Goal: Information Seeking & Learning: Learn about a topic

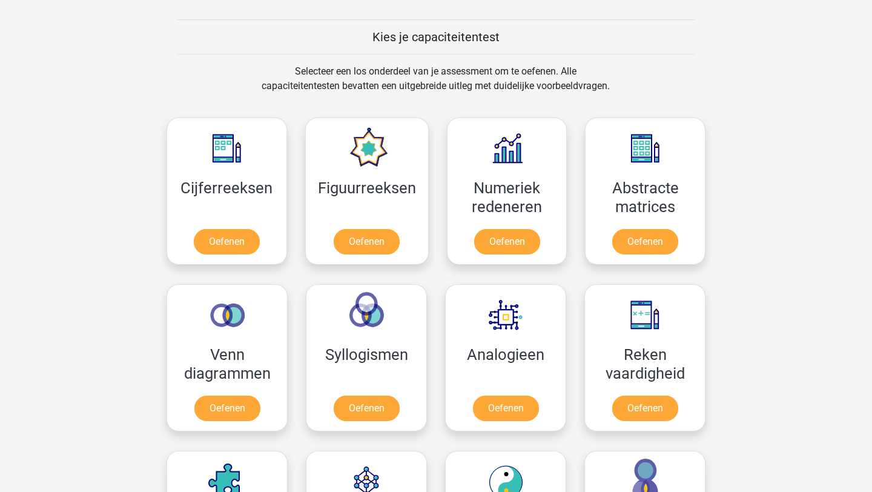
scroll to position [474, 0]
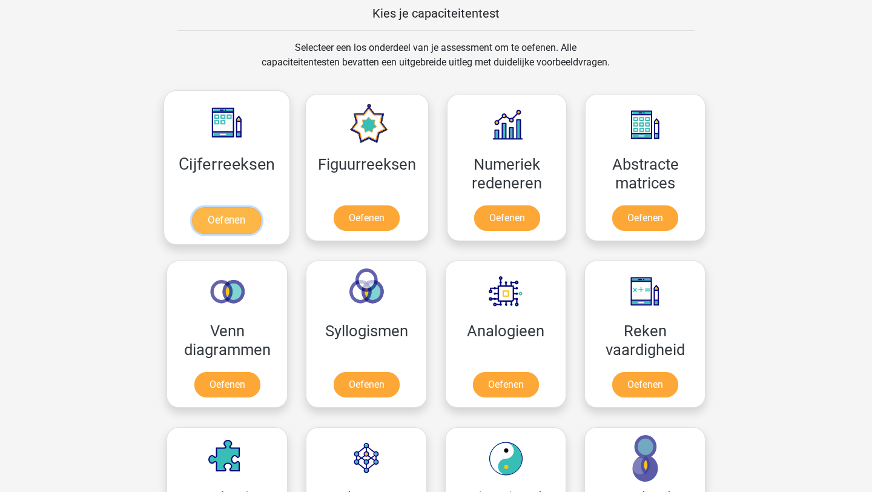
click at [242, 216] on link "Oefenen" at bounding box center [226, 220] width 69 height 27
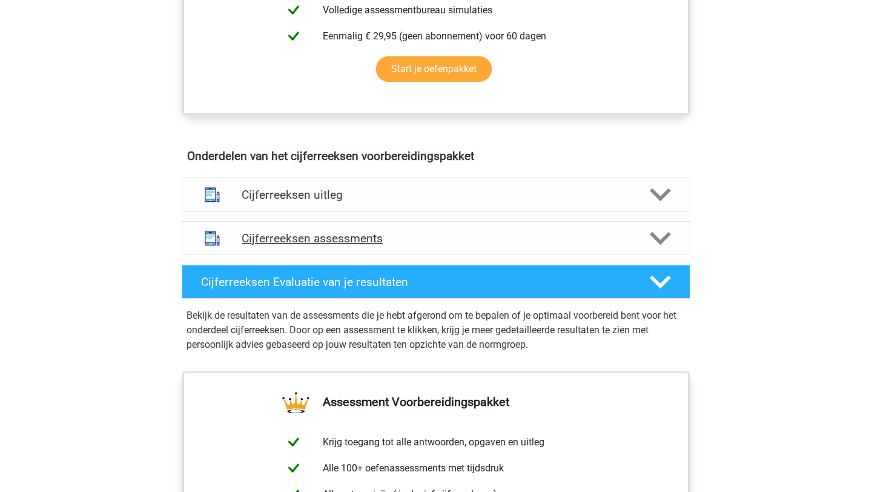
scroll to position [595, 0]
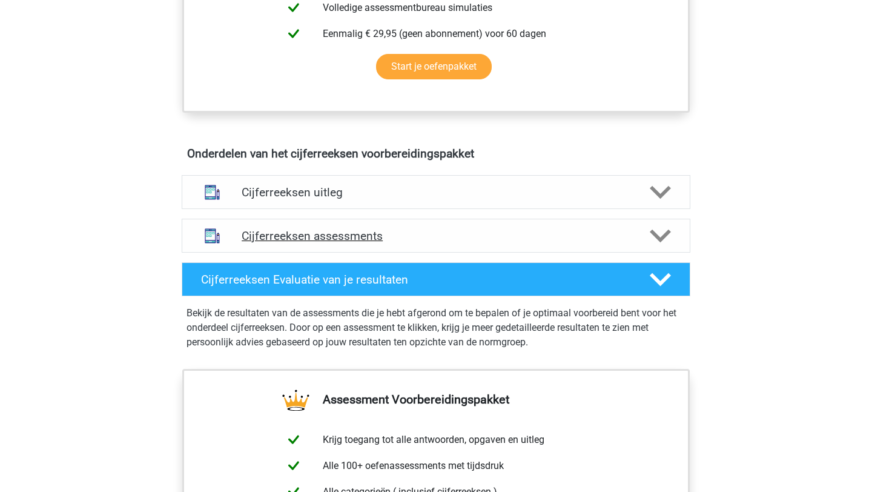
click at [661, 246] on icon at bounding box center [660, 235] width 21 height 21
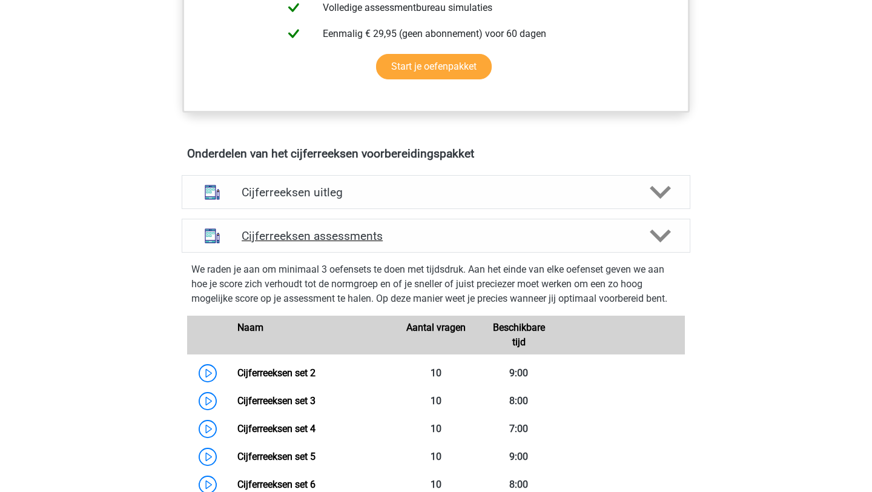
click at [661, 246] on icon at bounding box center [660, 235] width 21 height 21
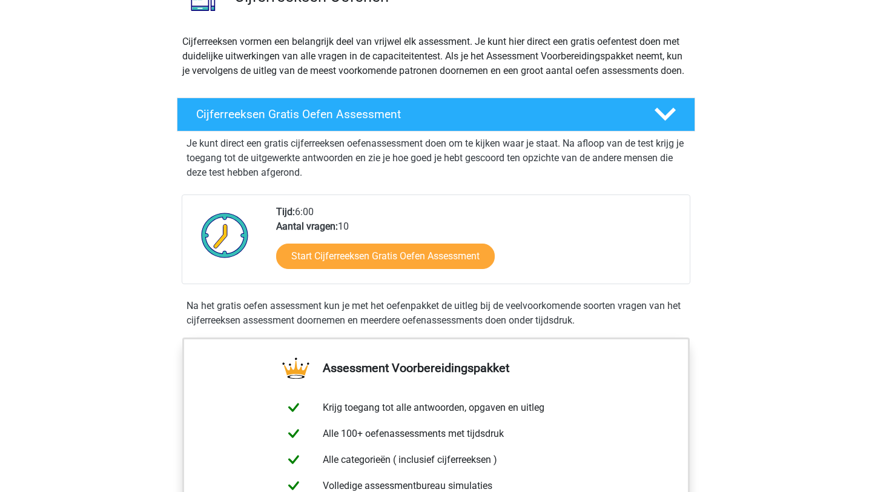
scroll to position [116, 0]
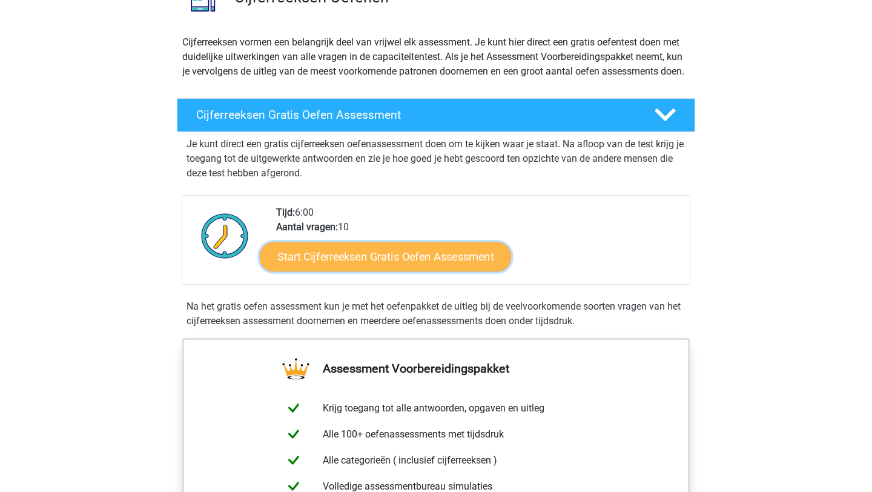
click at [444, 271] on link "Start Cijferreeksen Gratis Oefen Assessment" at bounding box center [385, 256] width 251 height 29
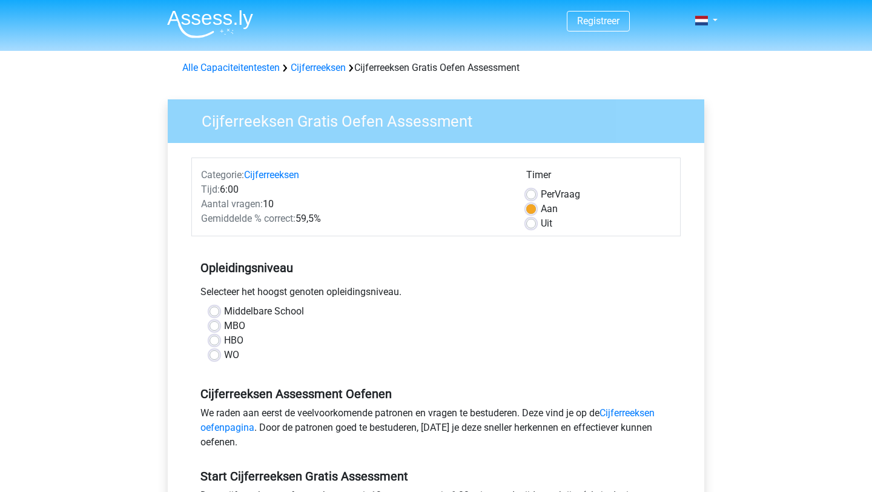
click at [224, 358] on label "WO" at bounding box center [231, 355] width 15 height 15
click at [215, 358] on input "WO" at bounding box center [214, 354] width 10 height 12
radio input "true"
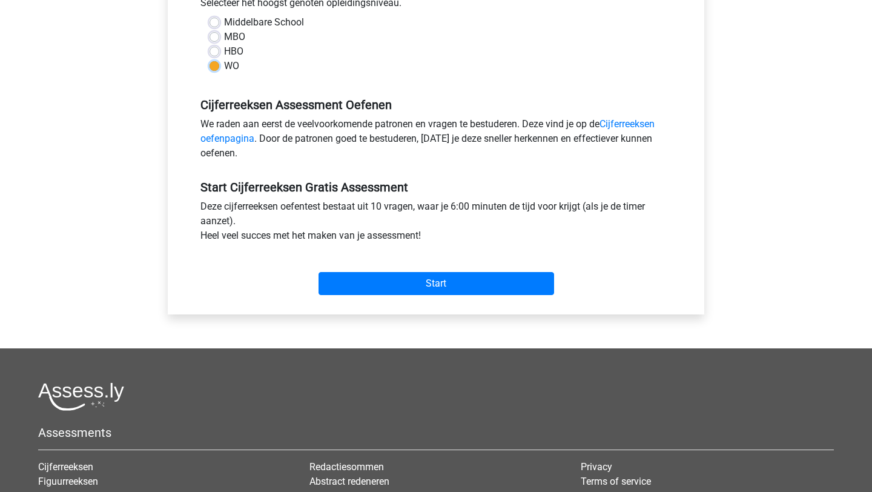
scroll to position [291, 0]
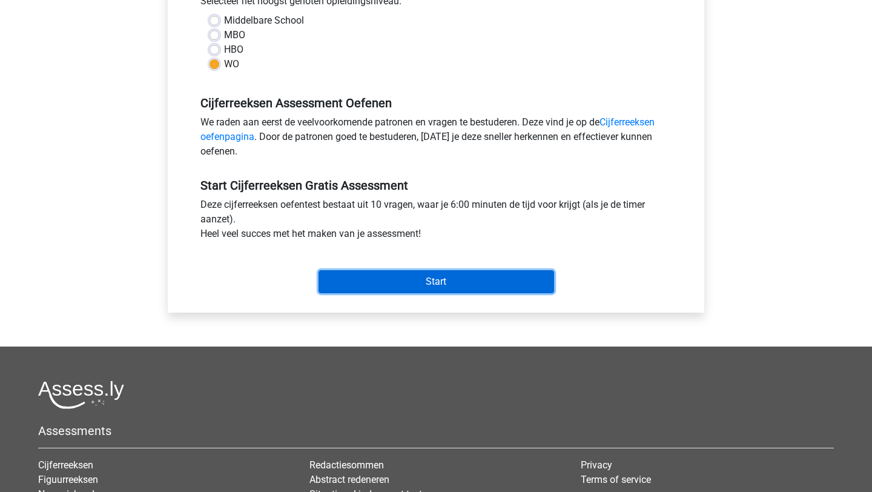
click at [421, 277] on input "Start" at bounding box center [436, 281] width 236 height 23
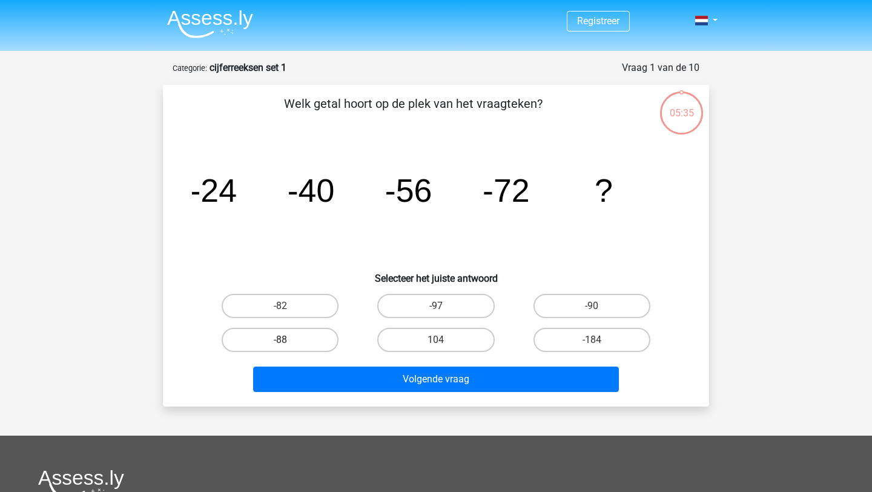
click at [299, 346] on label "-88" at bounding box center [280, 340] width 117 height 24
click at [288, 346] on input "-88" at bounding box center [284, 344] width 8 height 8
radio input "true"
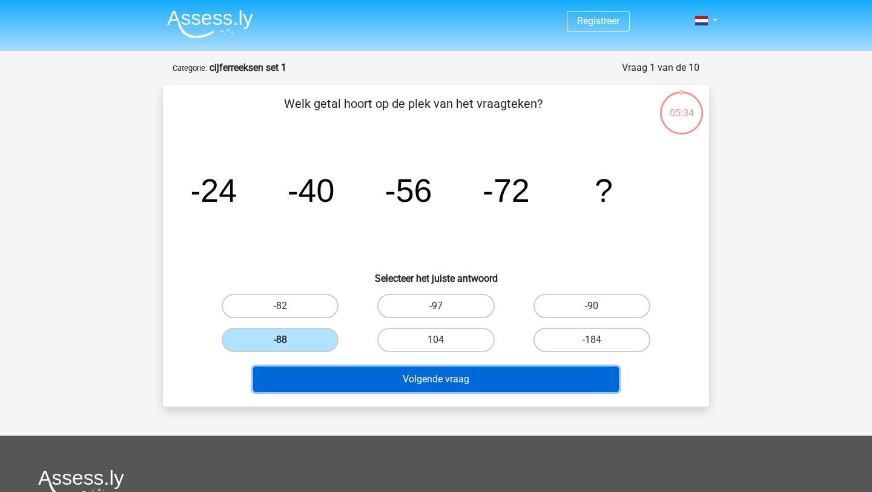
click at [357, 386] on button "Volgende vraag" at bounding box center [436, 378] width 366 height 25
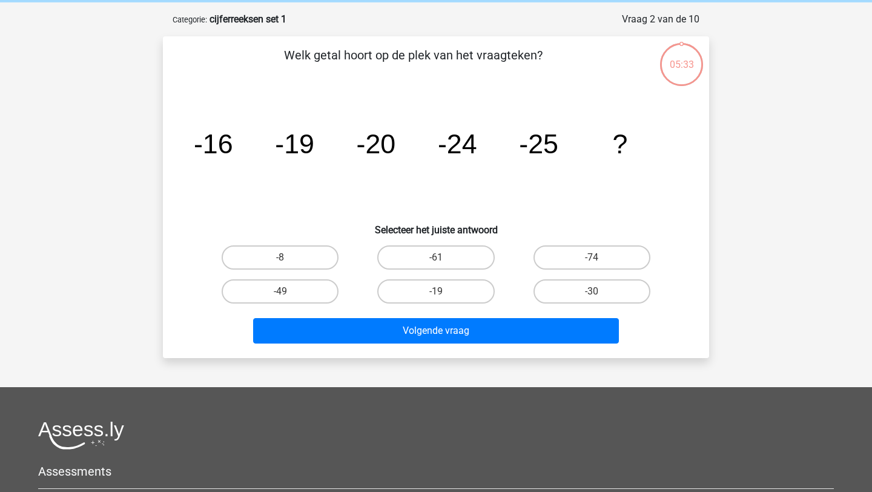
scroll to position [61, 0]
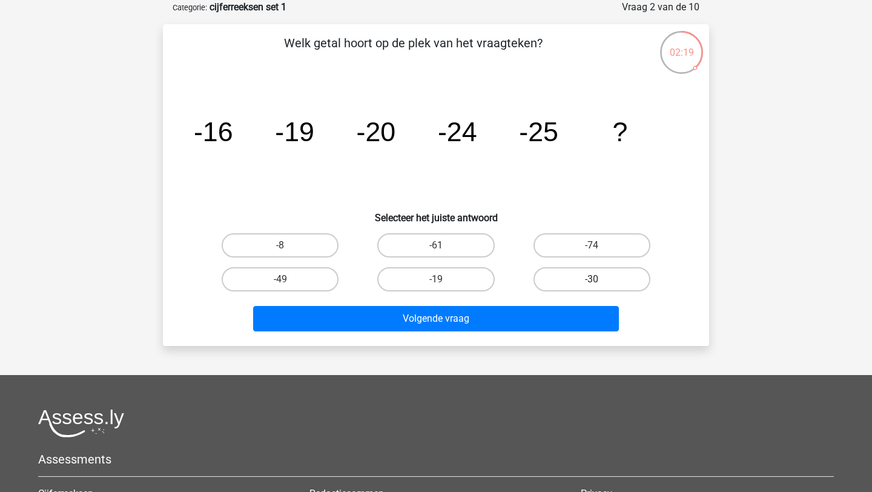
click at [607, 280] on label "-30" at bounding box center [591, 279] width 117 height 24
click at [599, 280] on input "-30" at bounding box center [596, 283] width 8 height 8
radio input "true"
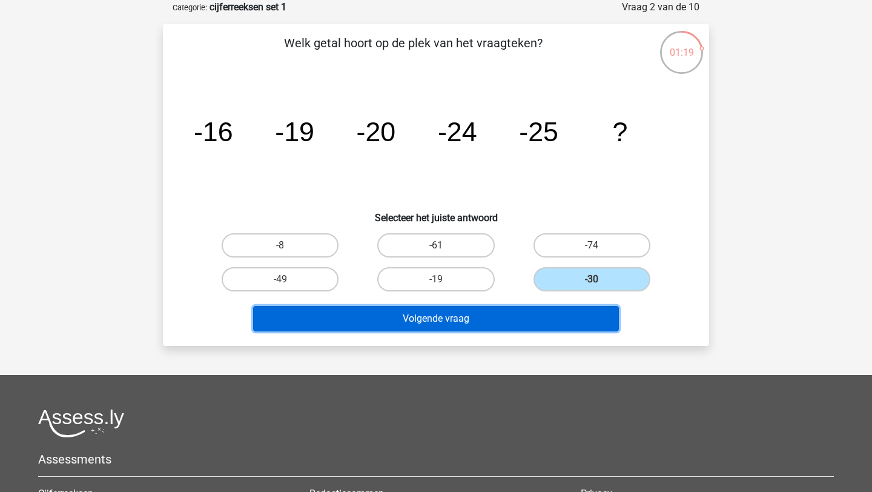
click at [555, 322] on button "Volgende vraag" at bounding box center [436, 318] width 366 height 25
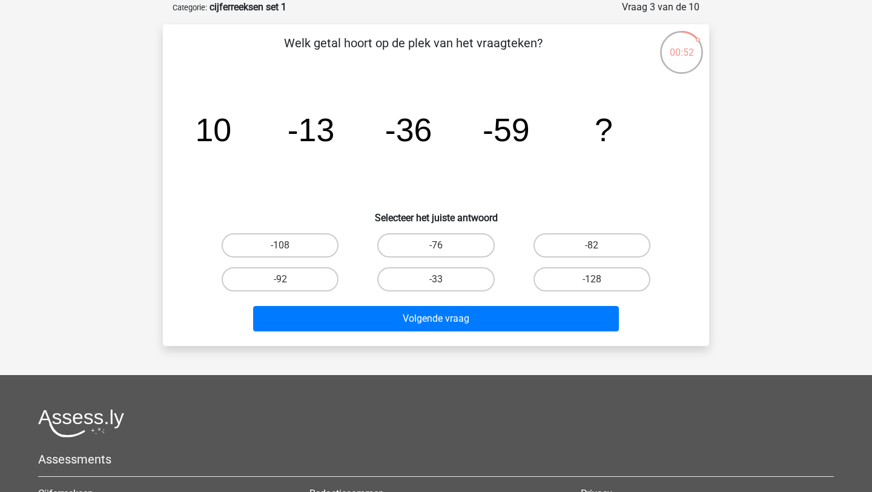
click at [592, 229] on div "-82" at bounding box center [592, 245] width 156 height 34
click at [592, 240] on label "-82" at bounding box center [591, 245] width 117 height 24
click at [592, 245] on input "-82" at bounding box center [596, 249] width 8 height 8
radio input "true"
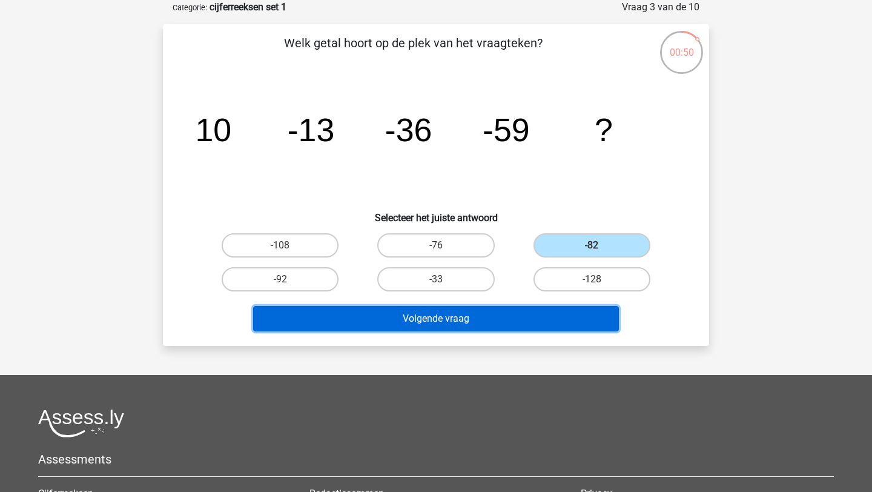
click at [548, 309] on button "Volgende vraag" at bounding box center [436, 318] width 366 height 25
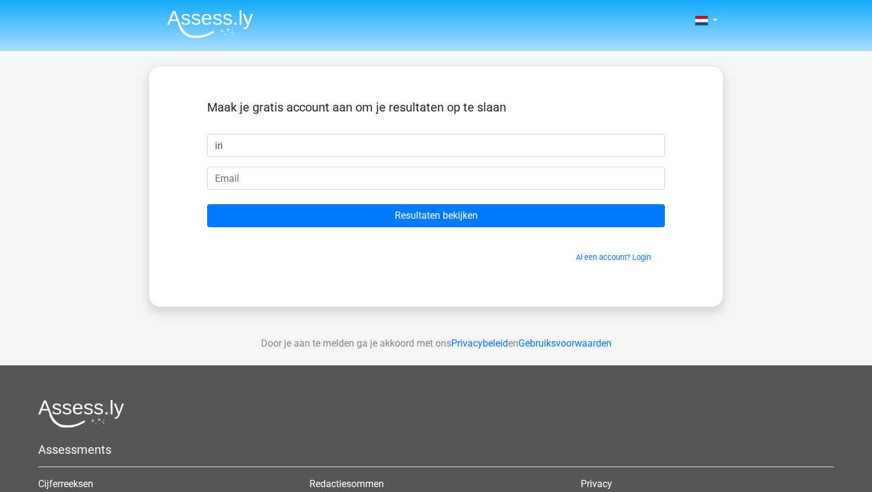
type input "Iris"
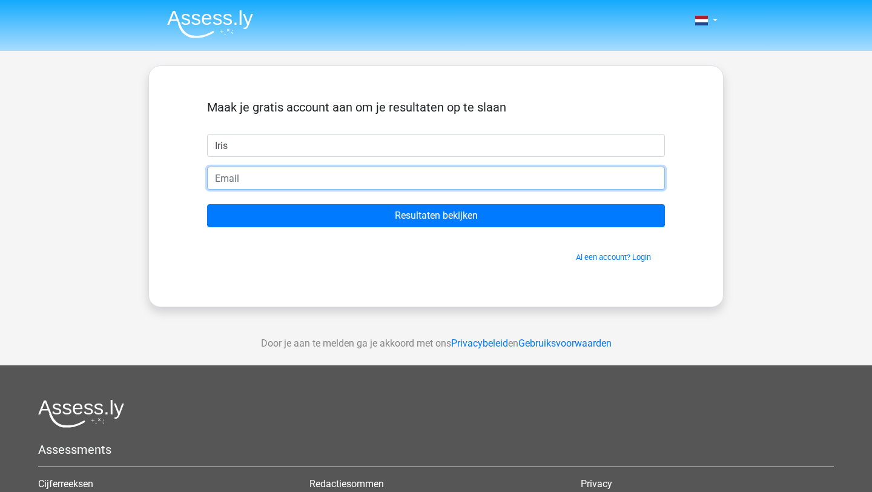
click at [330, 182] on input "email" at bounding box center [436, 178] width 458 height 23
type input "[EMAIL_ADDRESS][DOMAIN_NAME]"
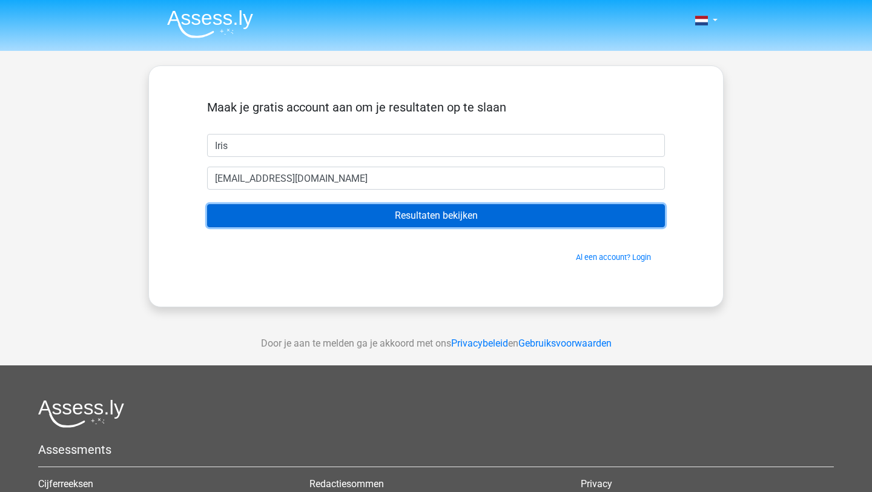
click at [330, 218] on input "Resultaten bekijken" at bounding box center [436, 215] width 458 height 23
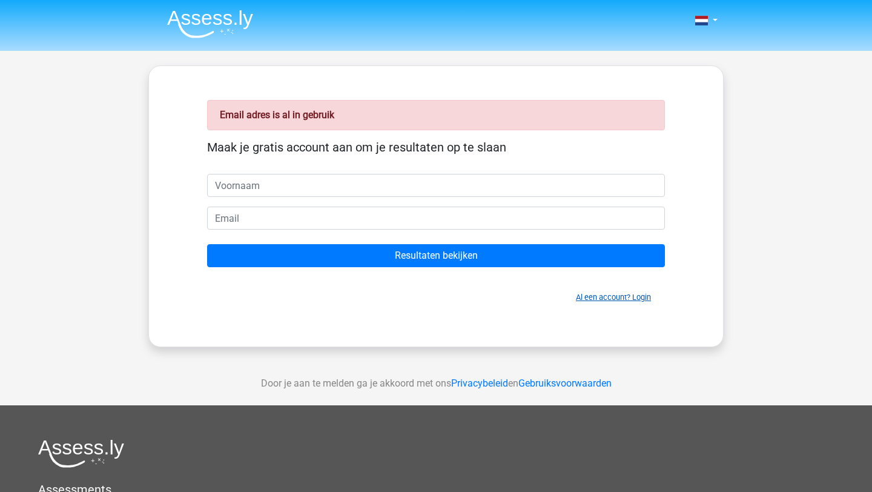
click at [587, 298] on link "Al een account? Login" at bounding box center [613, 296] width 75 height 9
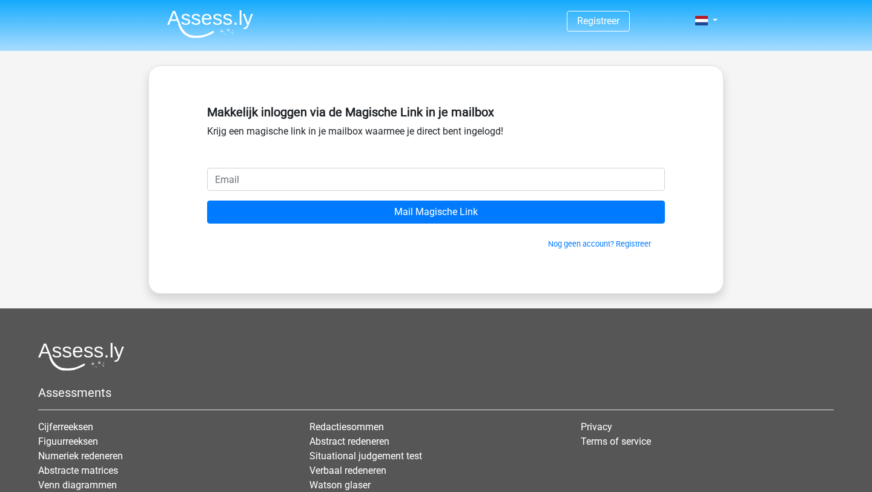
click at [512, 176] on input "email" at bounding box center [436, 179] width 458 height 23
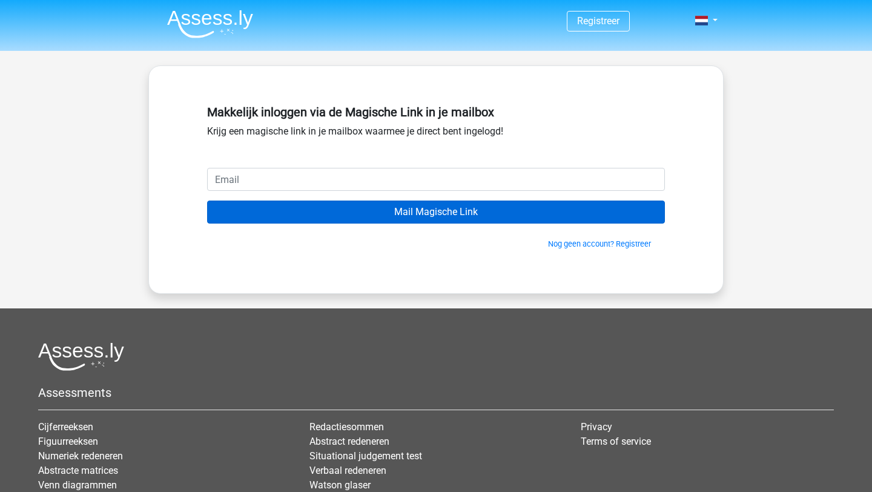
type input "[EMAIL_ADDRESS][DOMAIN_NAME]"
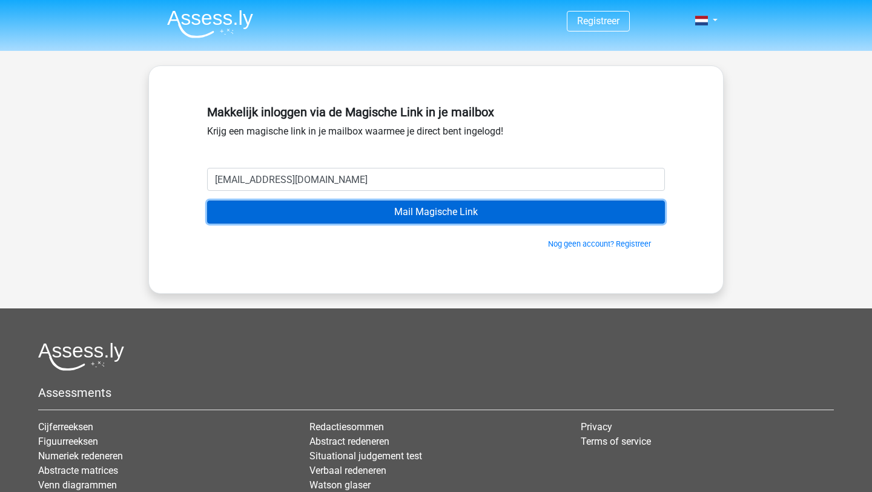
click at [386, 211] on input "Mail Magische Link" at bounding box center [436, 211] width 458 height 23
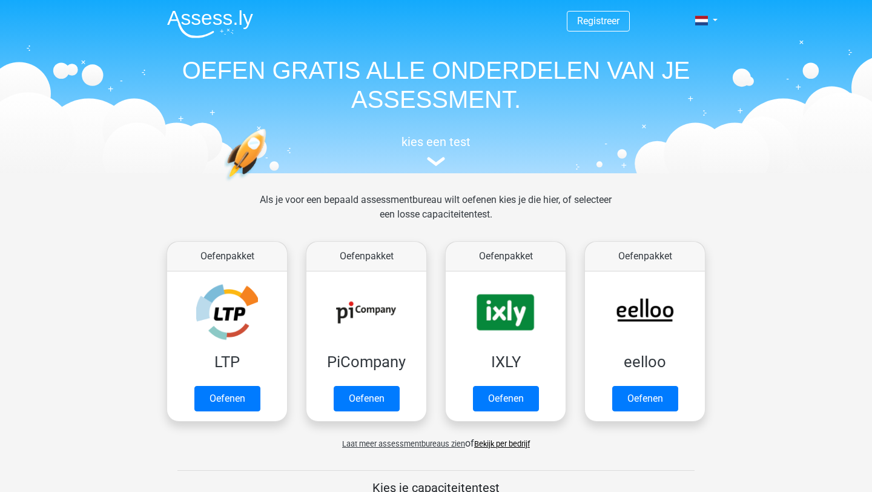
click at [619, 22] on span "Registreer" at bounding box center [598, 21] width 63 height 21
click at [615, 21] on link "Registreer" at bounding box center [598, 21] width 42 height 12
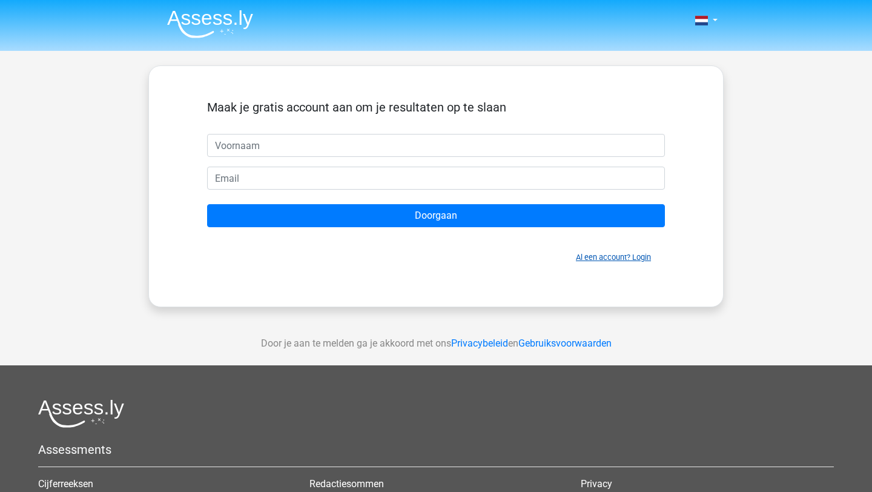
click at [616, 259] on link "Al een account? Login" at bounding box center [613, 256] width 75 height 9
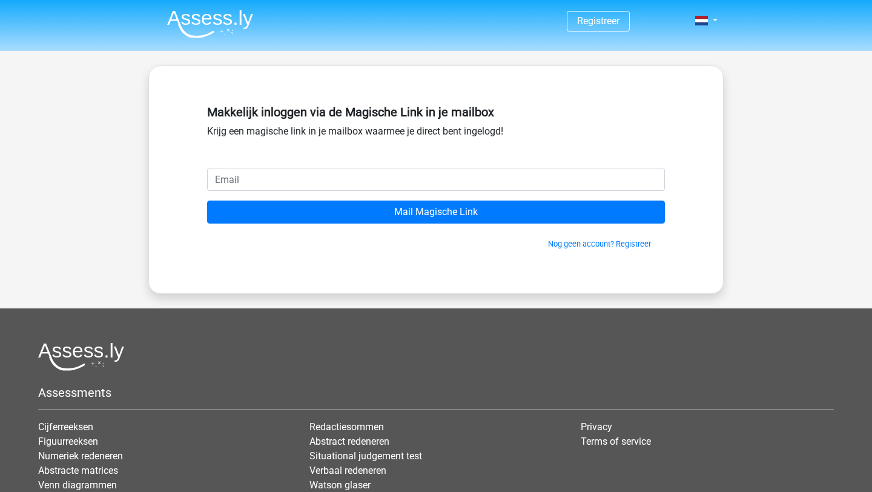
click at [427, 182] on input "email" at bounding box center [436, 179] width 458 height 23
type input "[EMAIL_ADDRESS][DOMAIN_NAME]"
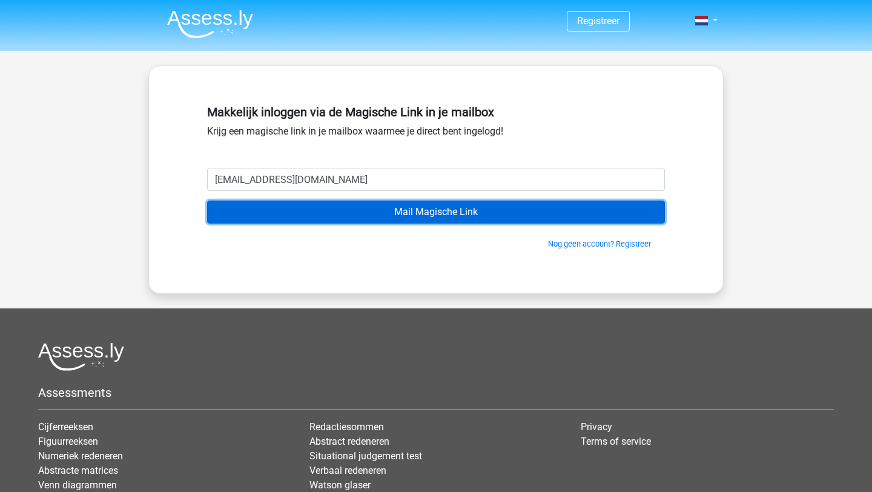
click at [376, 211] on input "Mail Magische Link" at bounding box center [436, 211] width 458 height 23
